Goal: Information Seeking & Learning: Learn about a topic

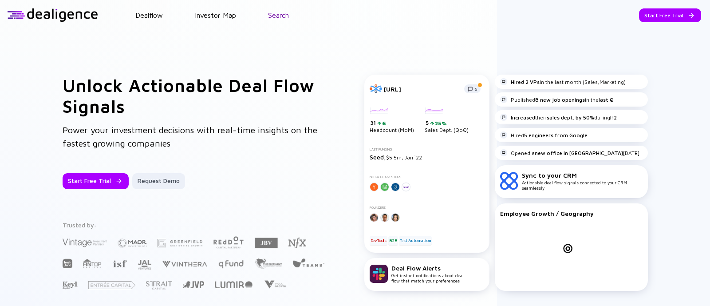
click at [274, 16] on link "Search" at bounding box center [278, 15] width 21 height 8
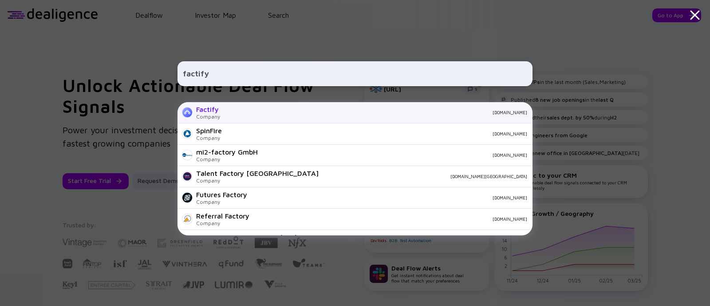
type input "factify"
click at [222, 113] on div "Factify Company [DOMAIN_NAME]" at bounding box center [355, 112] width 355 height 21
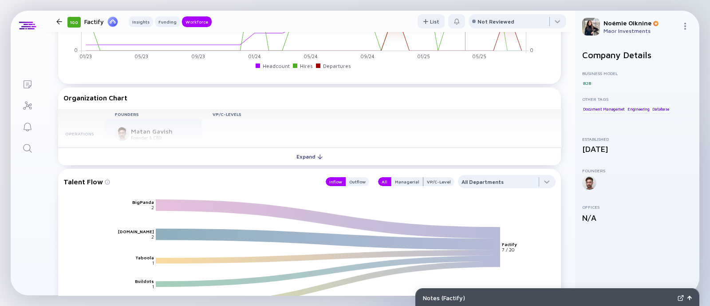
scroll to position [800, 0]
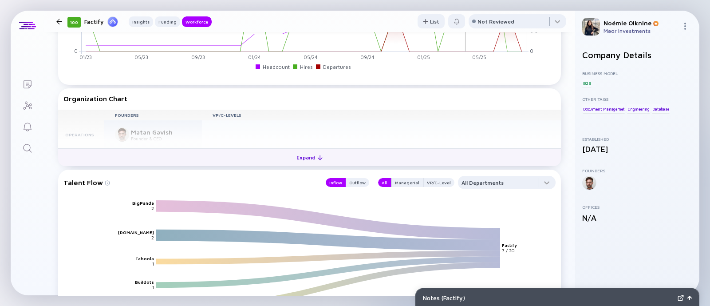
click at [309, 152] on div "Expand" at bounding box center [309, 157] width 37 height 14
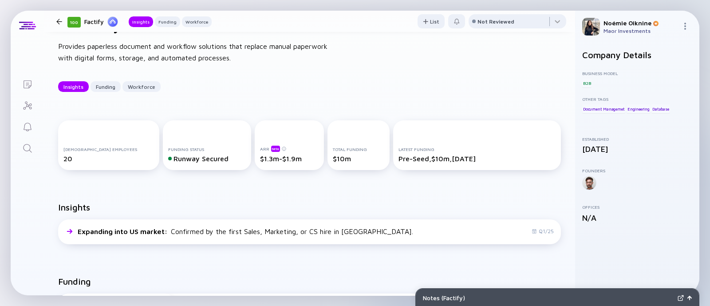
scroll to position [19, 0]
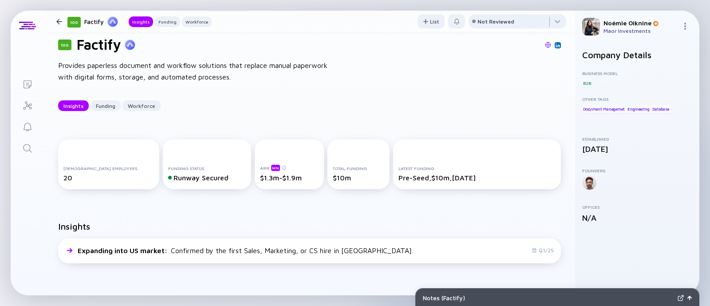
click at [32, 150] on icon "Search" at bounding box center [27, 148] width 11 height 11
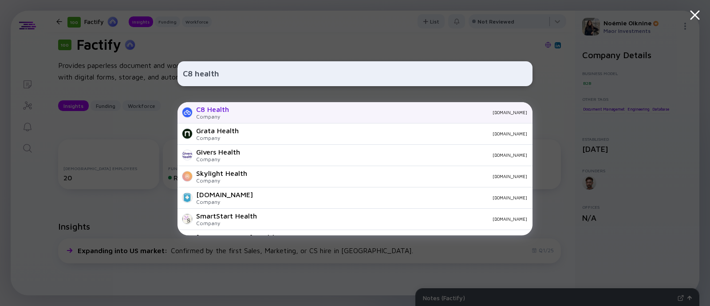
type input "C8 health"
click at [221, 108] on div "C8 Health" at bounding box center [212, 109] width 33 height 8
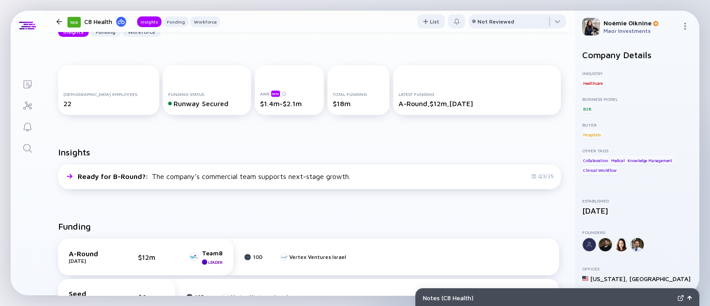
scroll to position [115, 0]
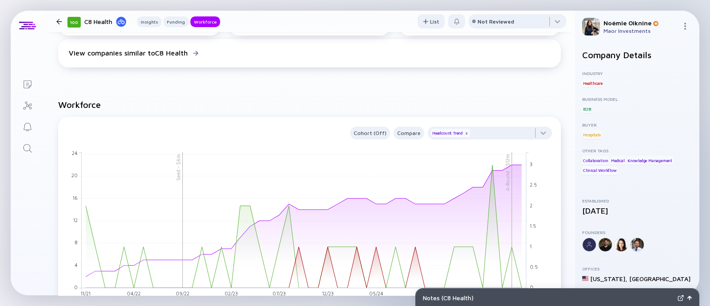
scroll to position [654, 0]
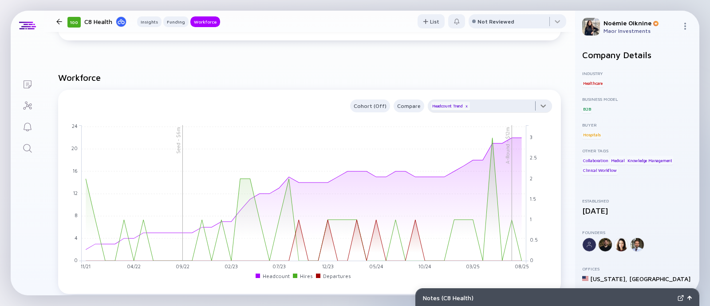
click at [482, 105] on div at bounding box center [490, 108] width 124 height 18
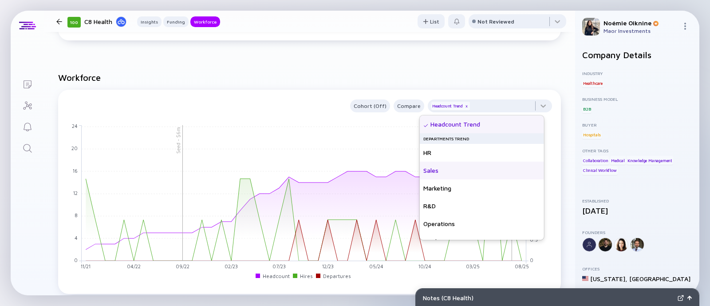
click at [448, 165] on div "Sales" at bounding box center [482, 171] width 124 height 18
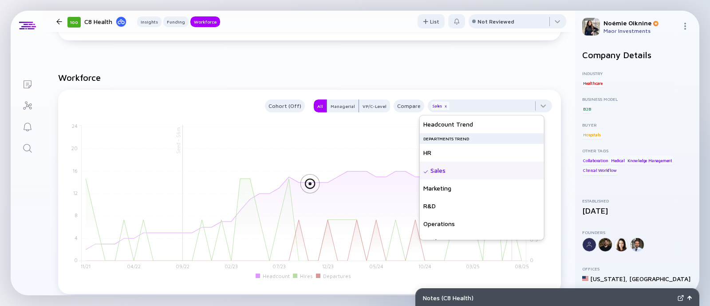
click at [482, 97] on div "Cohort (Off) All Managerial VP/C-Level Compare Sales x" at bounding box center [309, 104] width 492 height 16
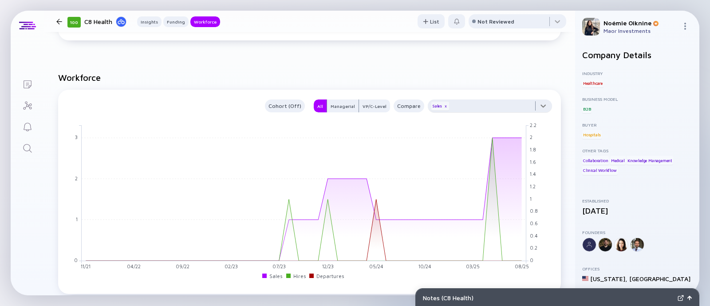
click at [482, 105] on div at bounding box center [490, 108] width 124 height 18
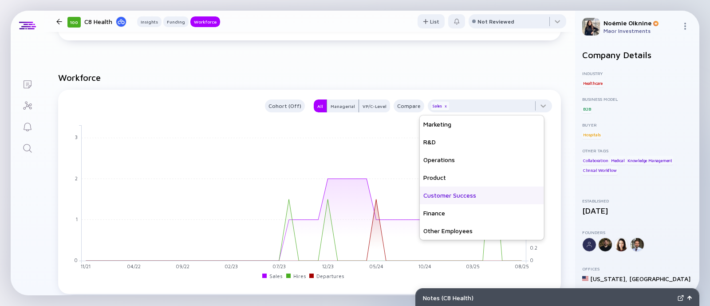
scroll to position [63, 0]
click at [443, 196] on div "Customer Success" at bounding box center [482, 197] width 124 height 18
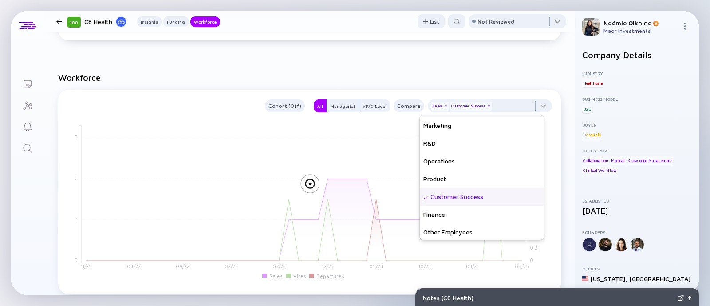
click at [510, 78] on h2 "Workforce" at bounding box center [309, 77] width 503 height 10
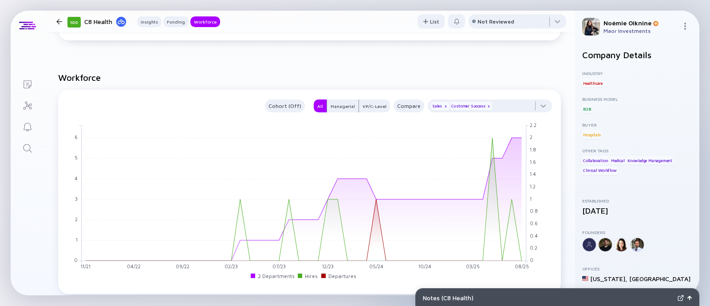
click at [34, 148] on link "Search" at bounding box center [27, 147] width 33 height 21
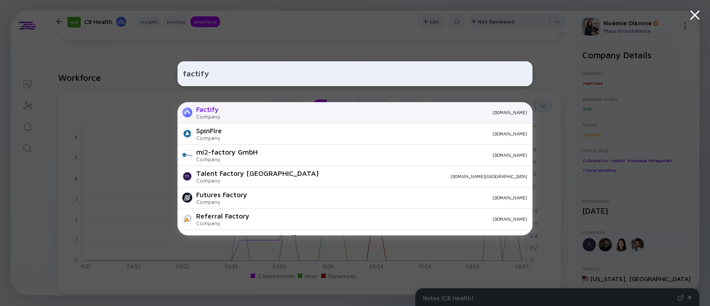
type input "factify"
click at [224, 110] on div "Factify Company [DOMAIN_NAME]" at bounding box center [355, 112] width 355 height 21
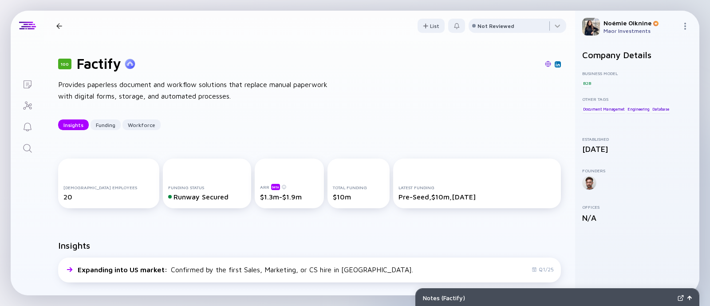
drag, startPoint x: 455, startPoint y: 95, endPoint x: 456, endPoint y: 90, distance: 5.4
click at [456, 90] on div "100 Factify Provides paperless document and workflow solutions that replace man…" at bounding box center [309, 92] width 531 height 103
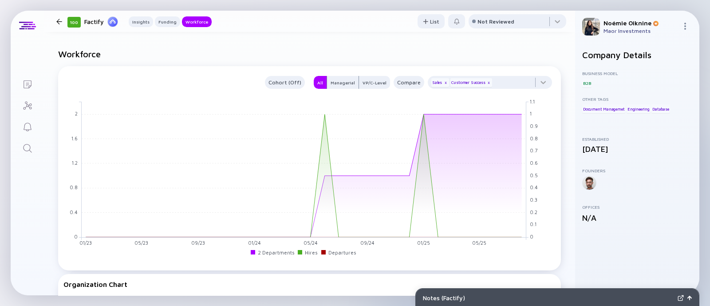
scroll to position [614, 0]
